Goal: Task Accomplishment & Management: Manage account settings

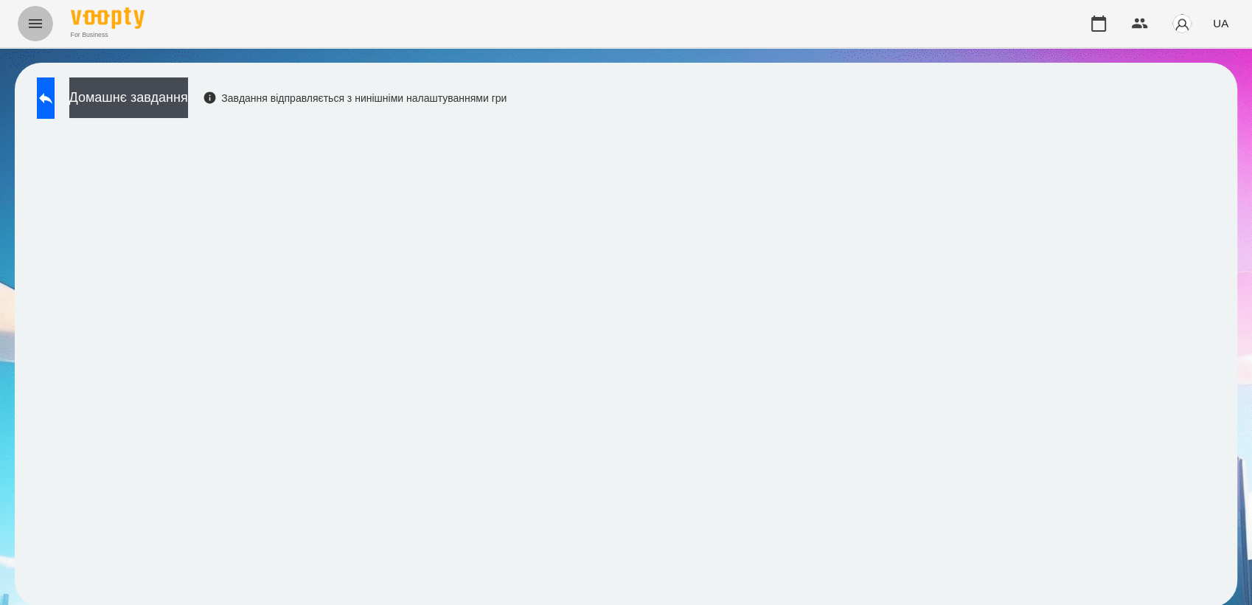
drag, startPoint x: 0, startPoint y: 0, endPoint x: 44, endPoint y: 21, distance: 48.8
click at [44, 21] on button "Menu" at bounding box center [35, 23] width 35 height 35
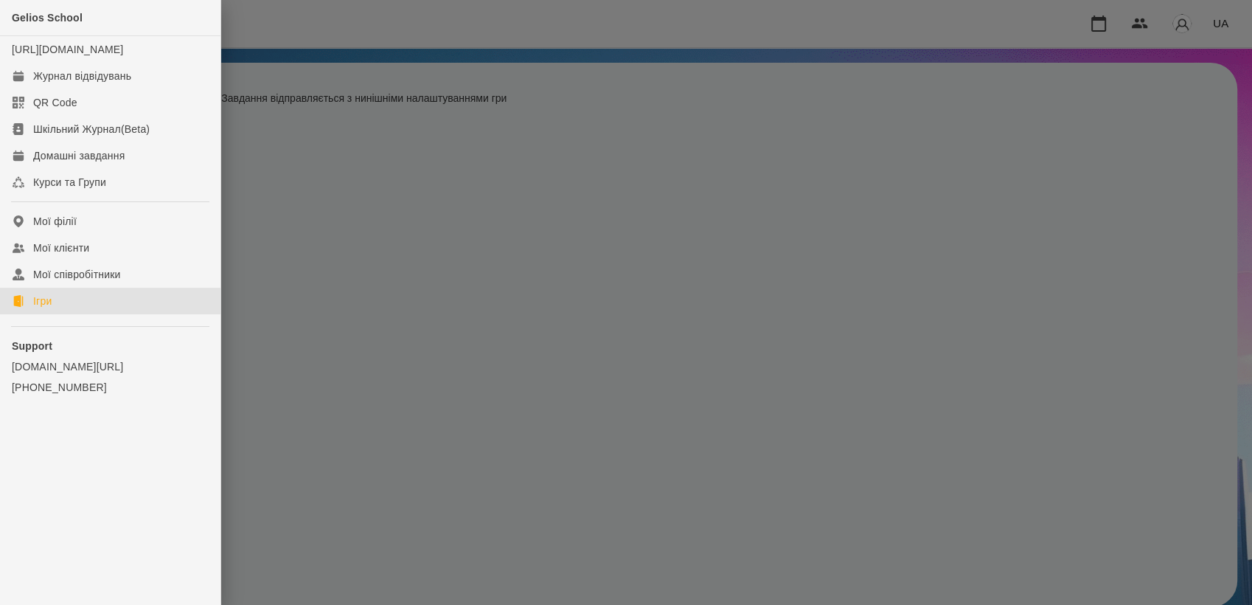
click at [50, 308] on div "Ігри" at bounding box center [42, 301] width 18 height 15
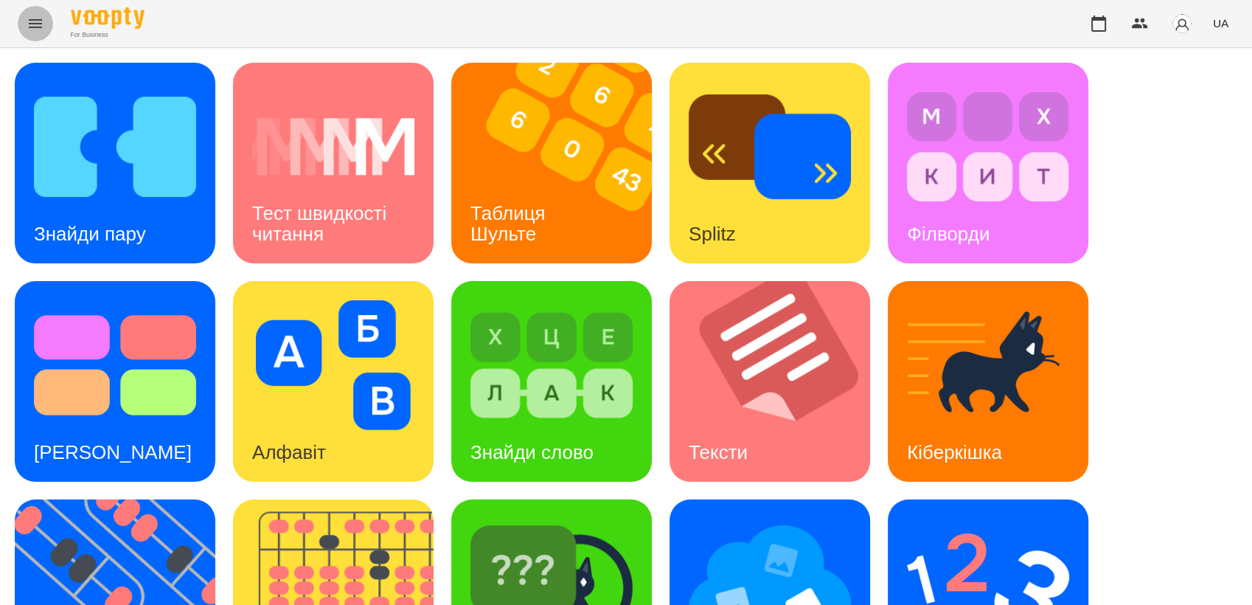
click at [35, 30] on icon "Menu" at bounding box center [36, 24] width 18 height 18
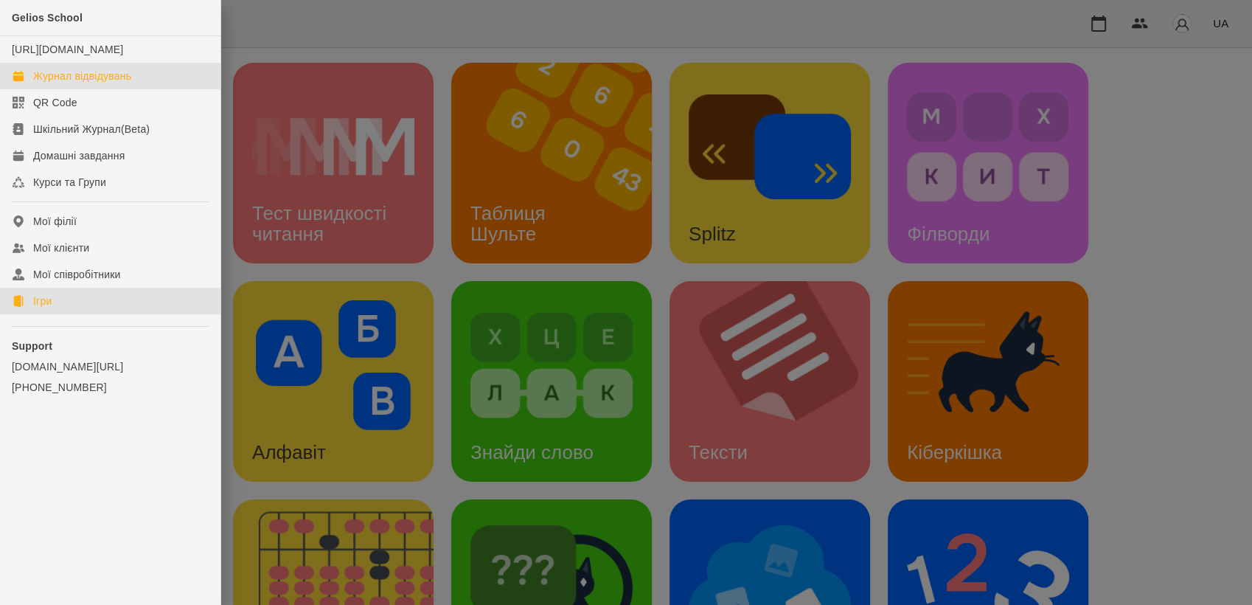
click at [132, 80] on link "Журнал відвідувань" at bounding box center [110, 76] width 221 height 27
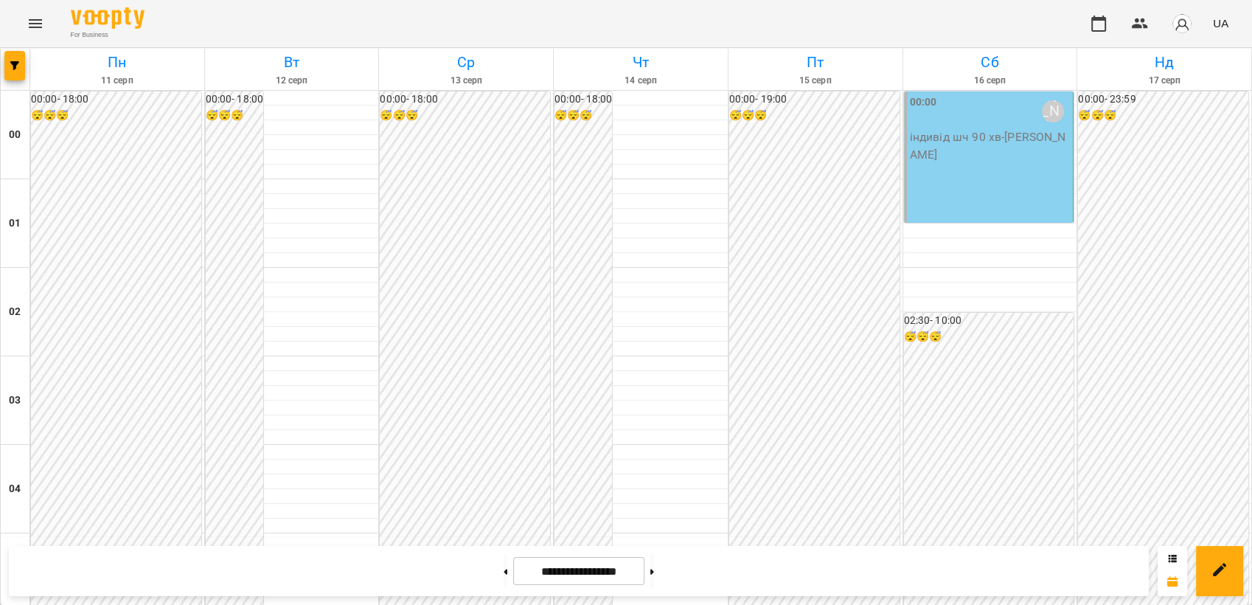
scroll to position [1435, 0]
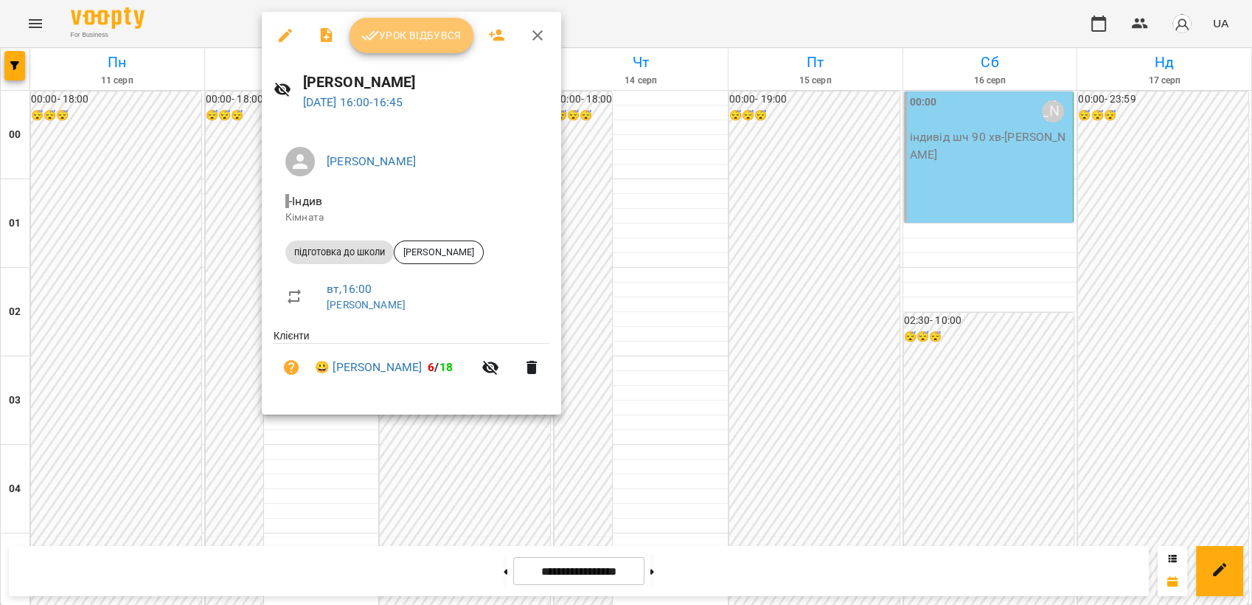
click at [395, 44] on span "Урок відбувся" at bounding box center [411, 36] width 100 height 18
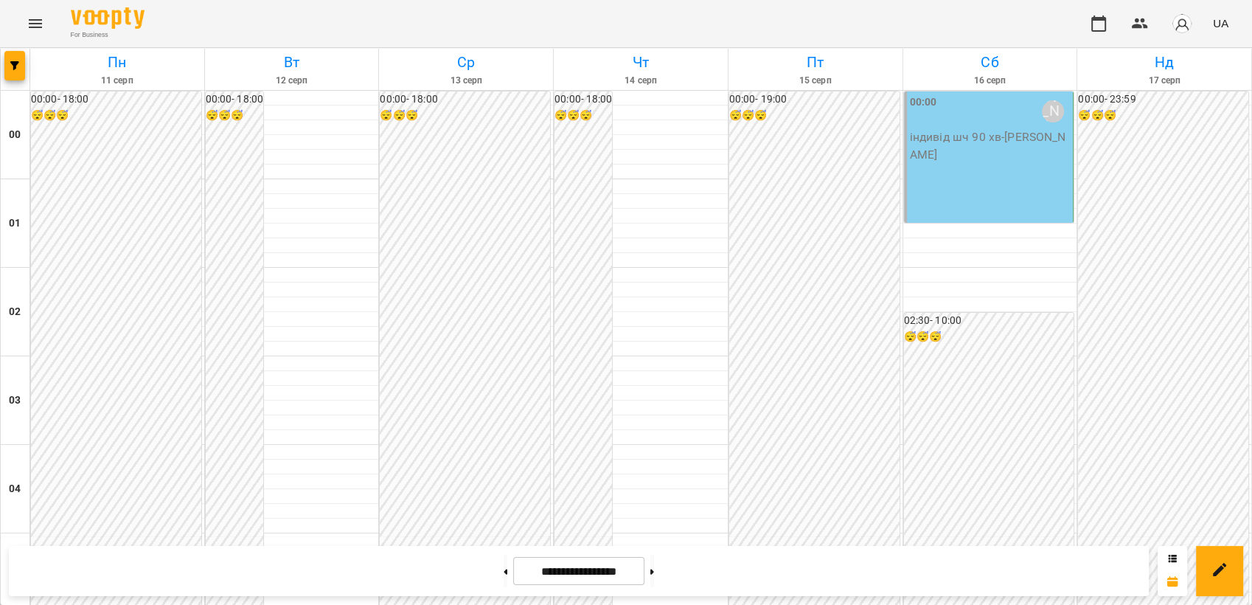
scroll to position [1516, 0]
